Goal: Task Accomplishment & Management: Manage account settings

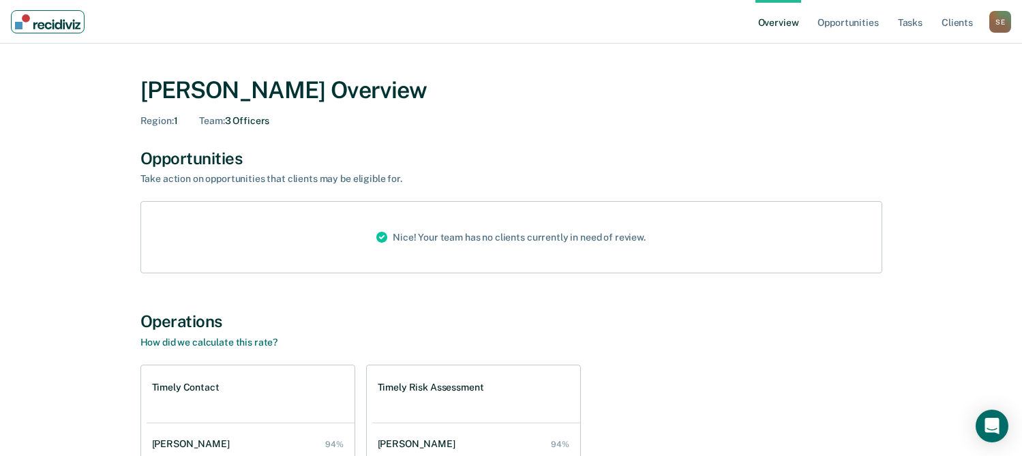
click at [51, 16] on img "Main navigation" at bounding box center [47, 21] width 65 height 15
click at [862, 19] on link "Opportunities" at bounding box center [848, 22] width 66 height 44
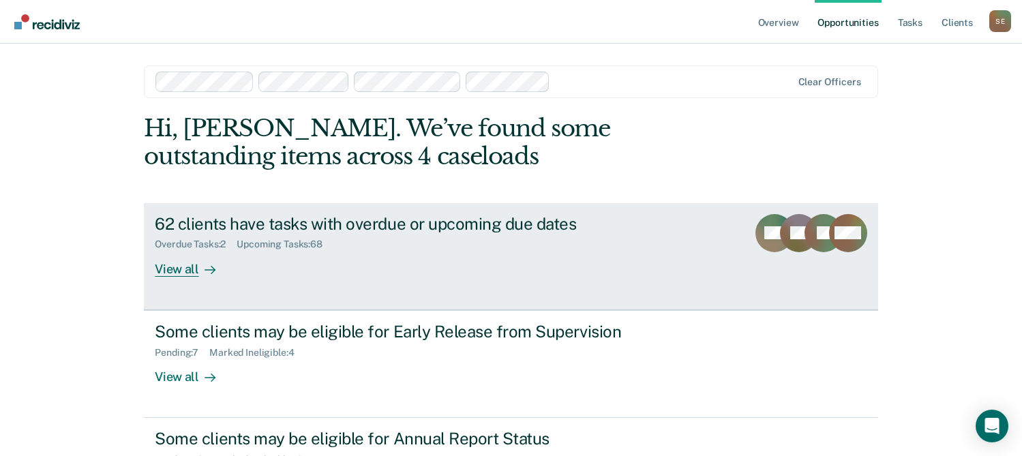
click at [468, 252] on div "62 clients have tasks with overdue or upcoming due dates Overdue Tasks : 2 Upco…" at bounding box center [410, 245] width 511 height 63
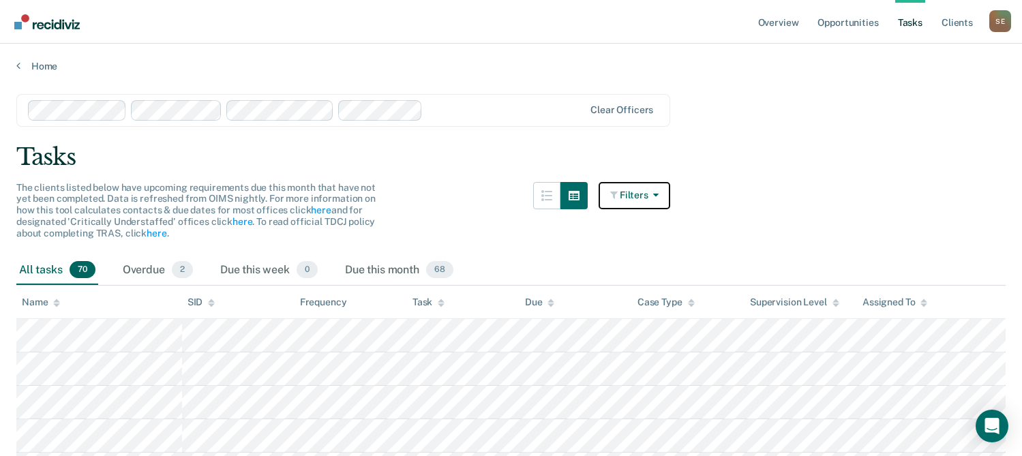
click at [658, 195] on icon "button" at bounding box center [653, 195] width 11 height 10
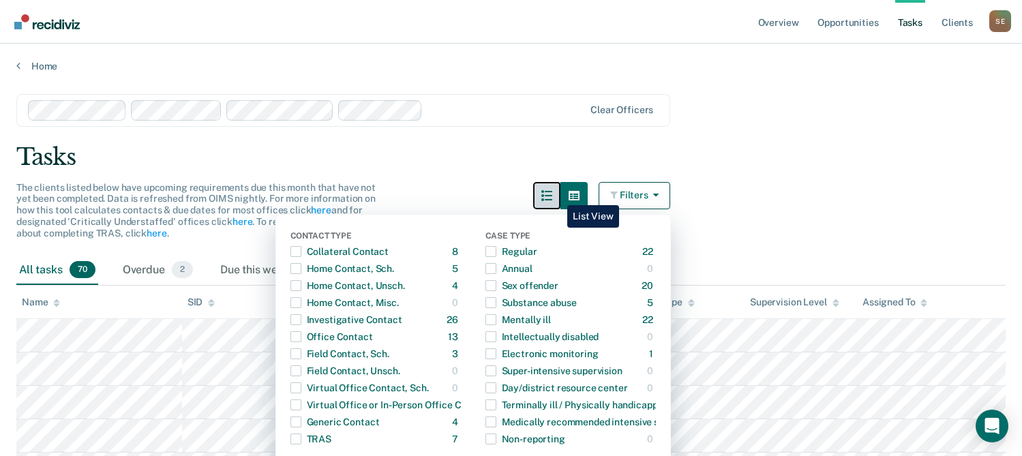
click at [552, 195] on icon "button" at bounding box center [546, 195] width 11 height 11
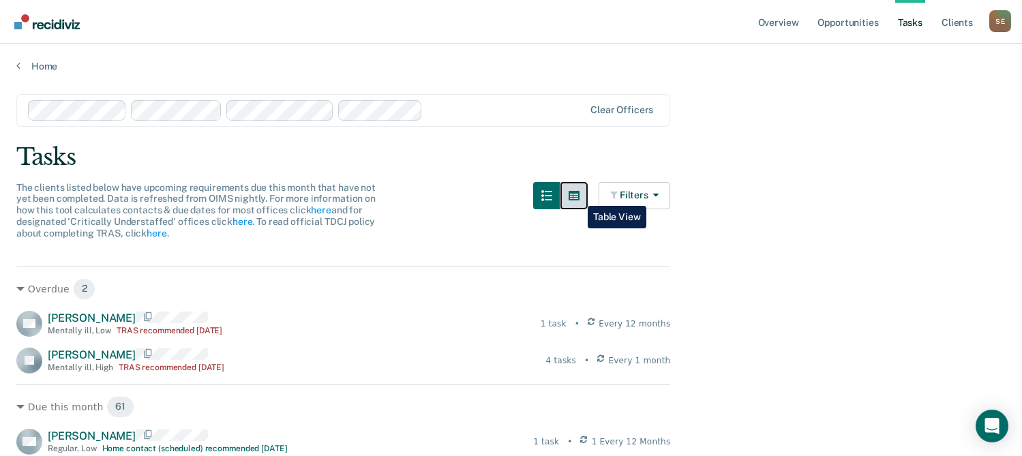
click at [577, 196] on icon "button" at bounding box center [573, 195] width 11 height 11
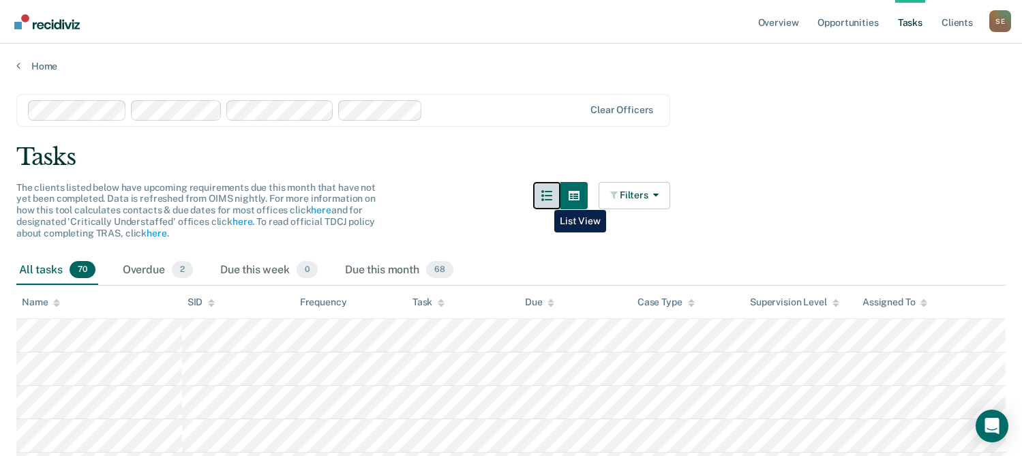
click at [544, 199] on button "button" at bounding box center [546, 195] width 27 height 27
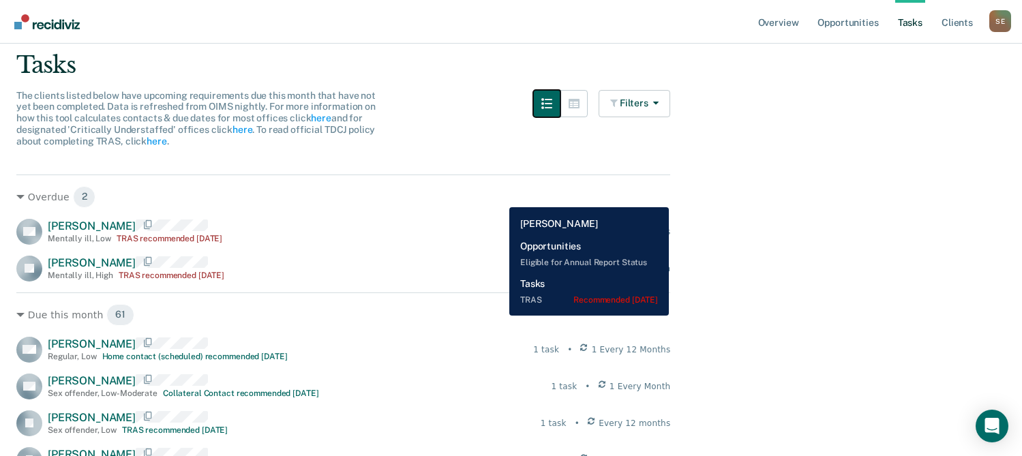
scroll to position [68, 0]
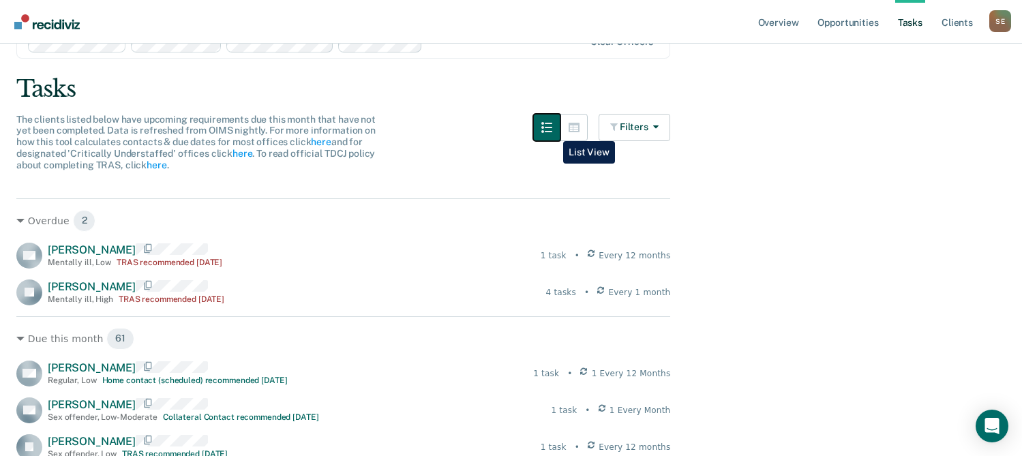
click at [552, 131] on icon "button" at bounding box center [546, 127] width 11 height 11
click at [581, 133] on button "button" at bounding box center [573, 127] width 27 height 27
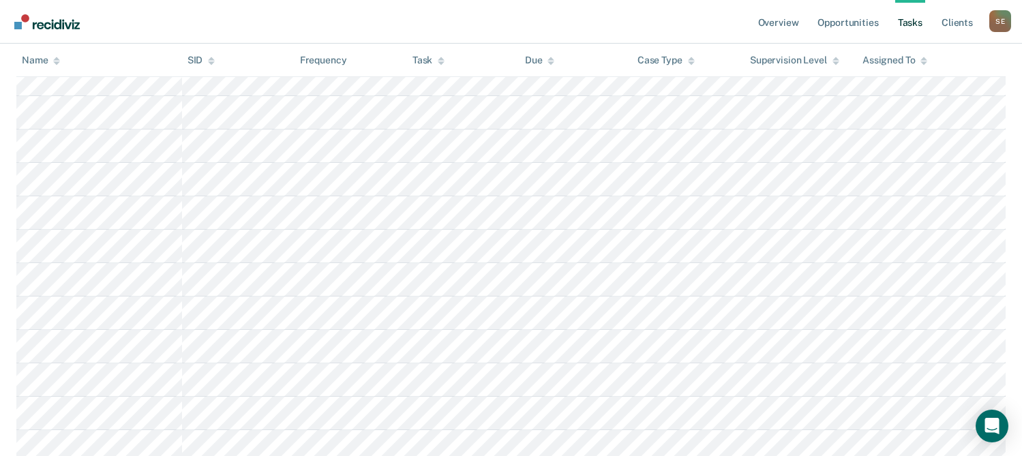
scroll to position [682, 0]
click at [836, 22] on link "Opportunities" at bounding box center [848, 22] width 66 height 44
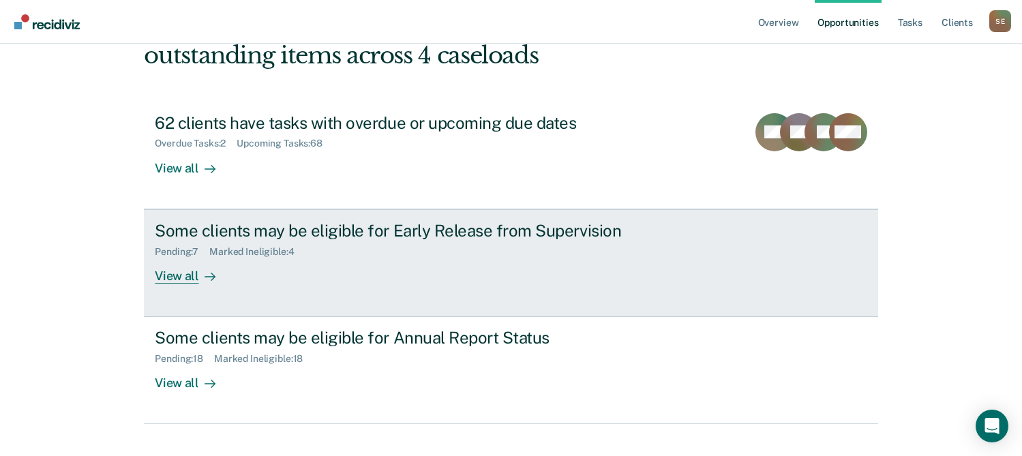
scroll to position [123, 0]
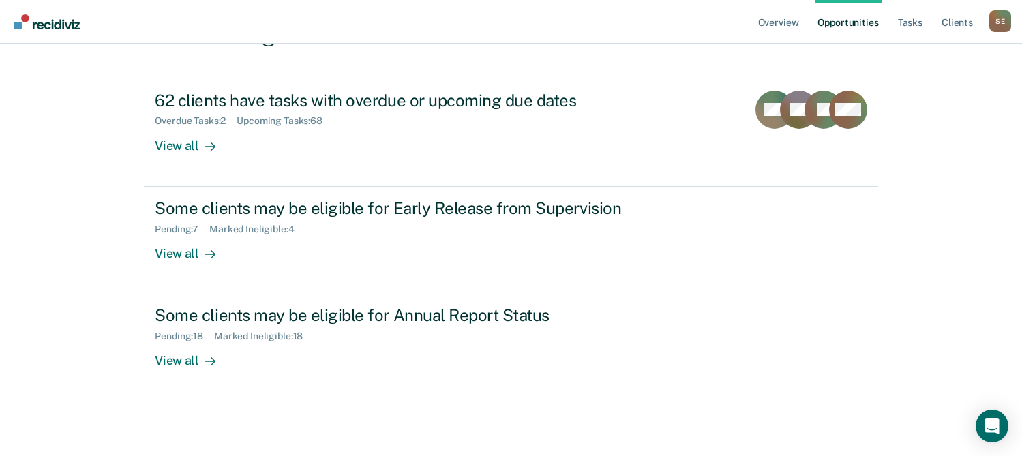
drag, startPoint x: 896, startPoint y: 428, endPoint x: 883, endPoint y: 419, distance: 15.5
click at [894, 428] on div "Overview Opportunities Tasks Client s [PERSON_NAME] S E Profile How it works Lo…" at bounding box center [511, 166] width 1022 height 579
